Goal: Information Seeking & Learning: Learn about a topic

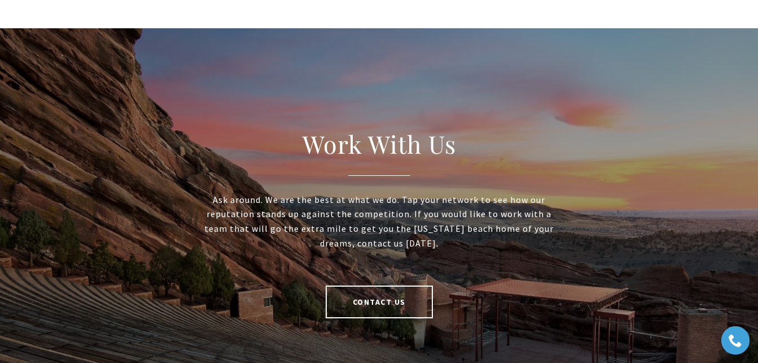
scroll to position [1901, 0]
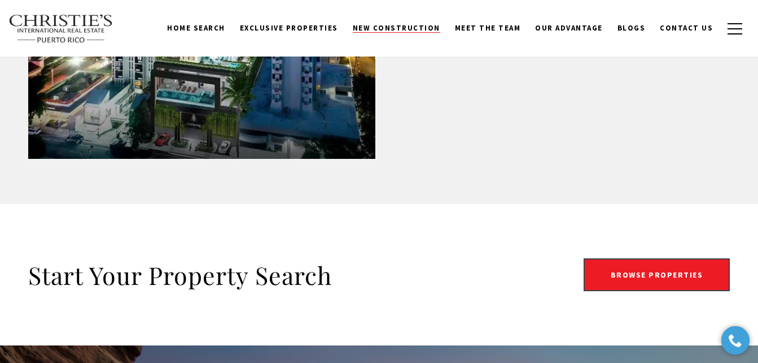
click at [413, 27] on span "New Construction" at bounding box center [397, 28] width 88 height 10
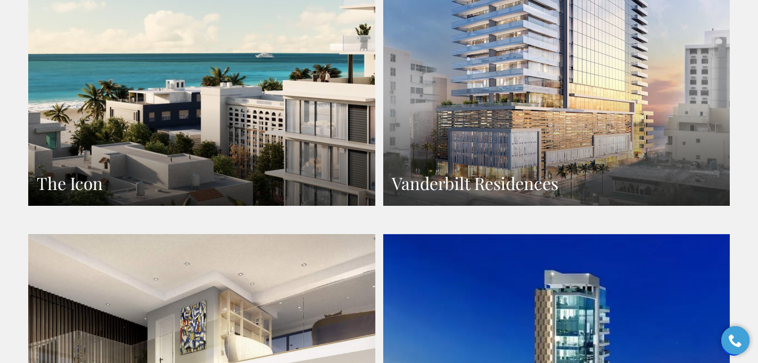
scroll to position [1267, 0]
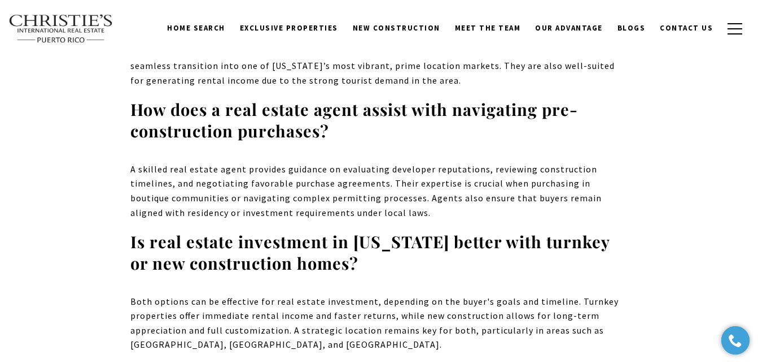
click at [526, 230] on strong "Is real estate investment in [US_STATE] better with turnkey or new construction…" at bounding box center [369, 251] width 479 height 43
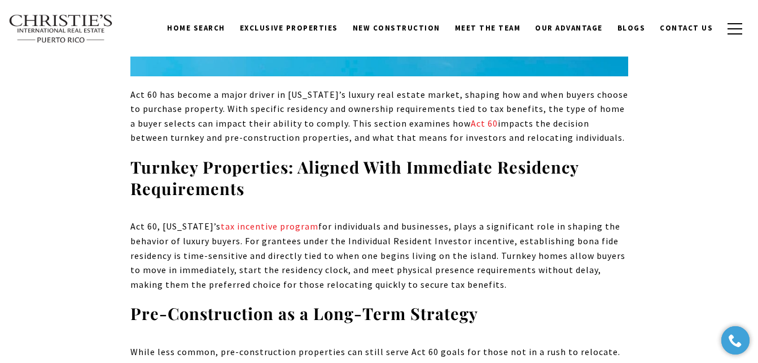
scroll to position [3474, 0]
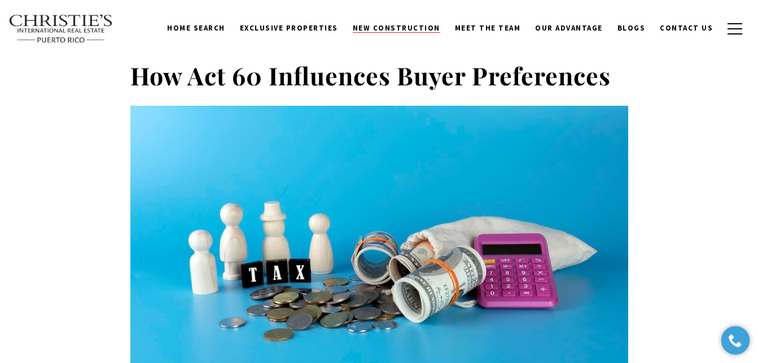
click at [411, 25] on span "New Construction" at bounding box center [397, 28] width 88 height 10
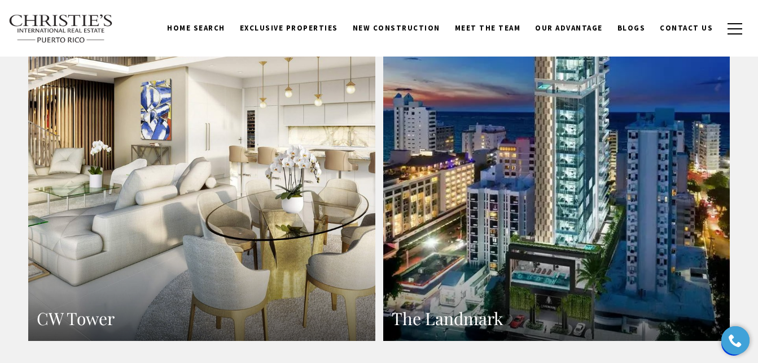
scroll to position [950, 0]
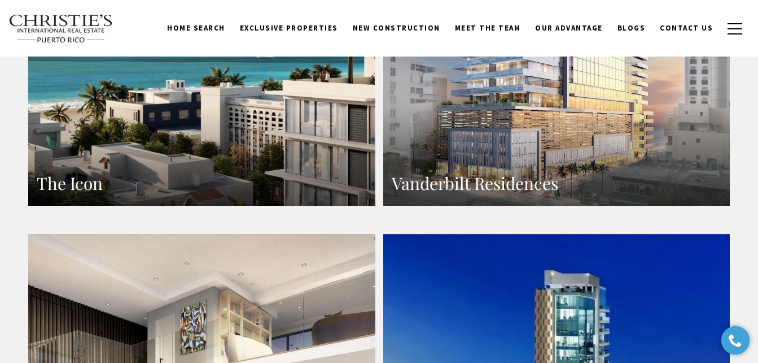
click at [361, 11] on div "Home Search [GEOGRAPHIC_DATA] [GEOGRAPHIC_DATA] Coastal [GEOGRAPHIC_DATA][PERSO…" at bounding box center [379, 28] width 742 height 41
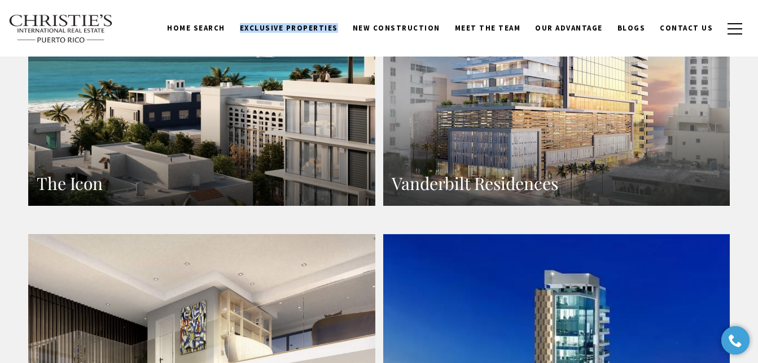
click at [361, 11] on div "Home Search [GEOGRAPHIC_DATA] [GEOGRAPHIC_DATA] Coastal [GEOGRAPHIC_DATA][PERSO…" at bounding box center [379, 28] width 742 height 41
